Goal: Check status

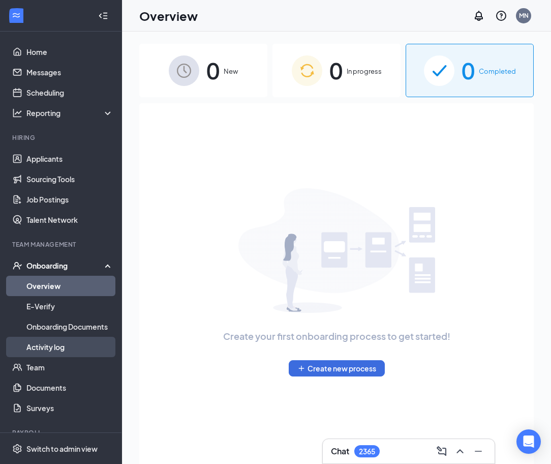
click at [48, 345] on link "Activity log" at bounding box center [69, 347] width 87 height 20
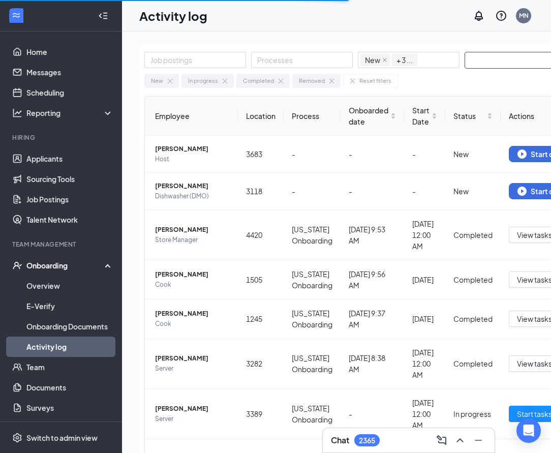
click at [466, 52] on span at bounding box center [521, 60] width 112 height 17
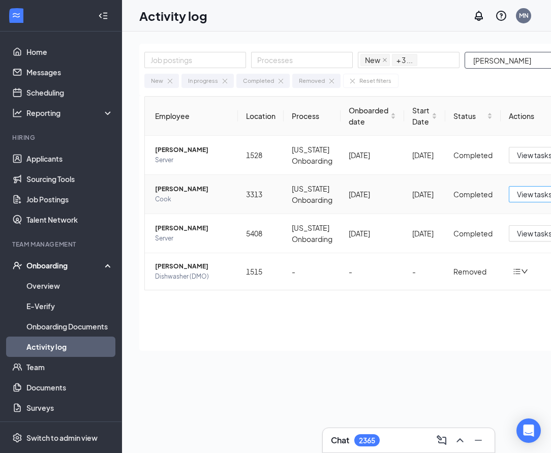
type input "[PERSON_NAME]"
click at [502, 202] on button "View tasks" at bounding box center [534, 194] width 51 height 16
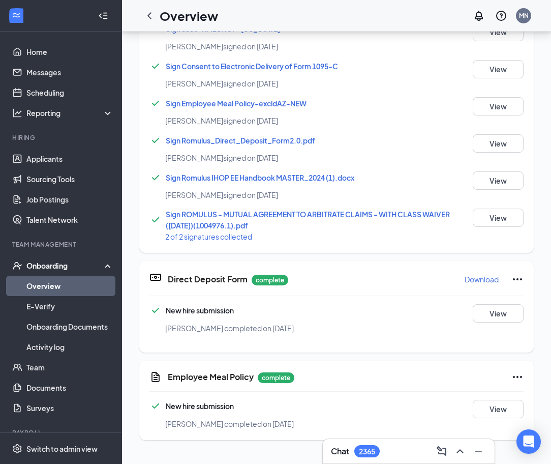
scroll to position [244, 0]
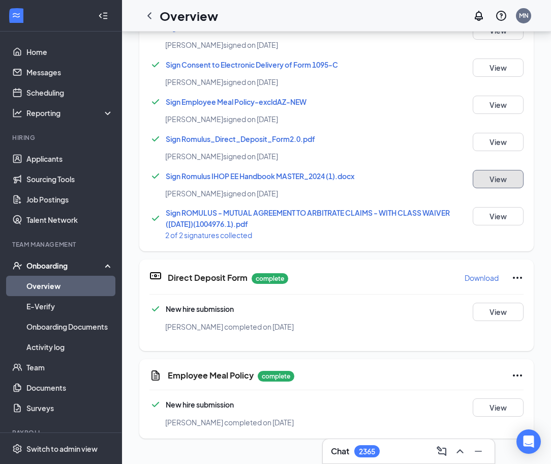
click at [480, 172] on button "View" at bounding box center [498, 179] width 51 height 18
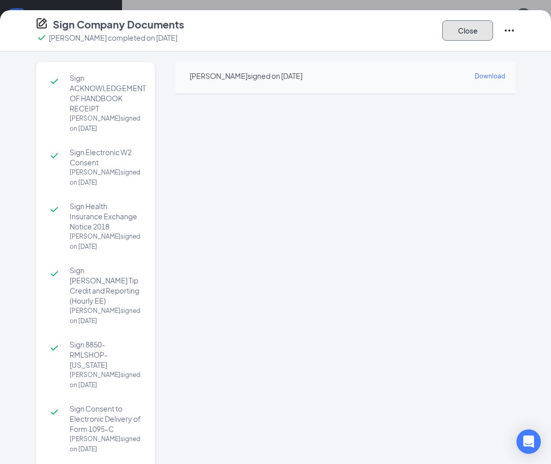
click at [463, 37] on button "Close" at bounding box center [467, 30] width 51 height 20
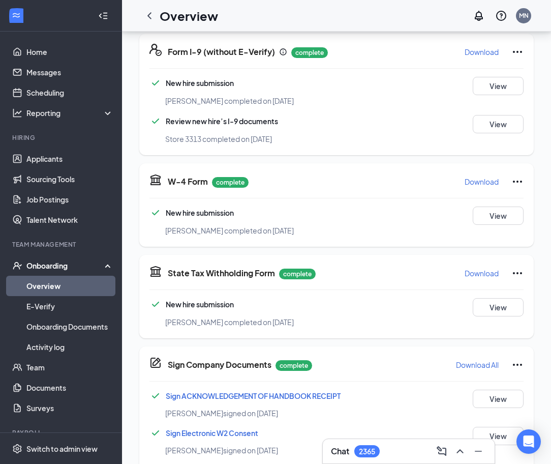
scroll to position [0, 0]
